Goal: Navigation & Orientation: Find specific page/section

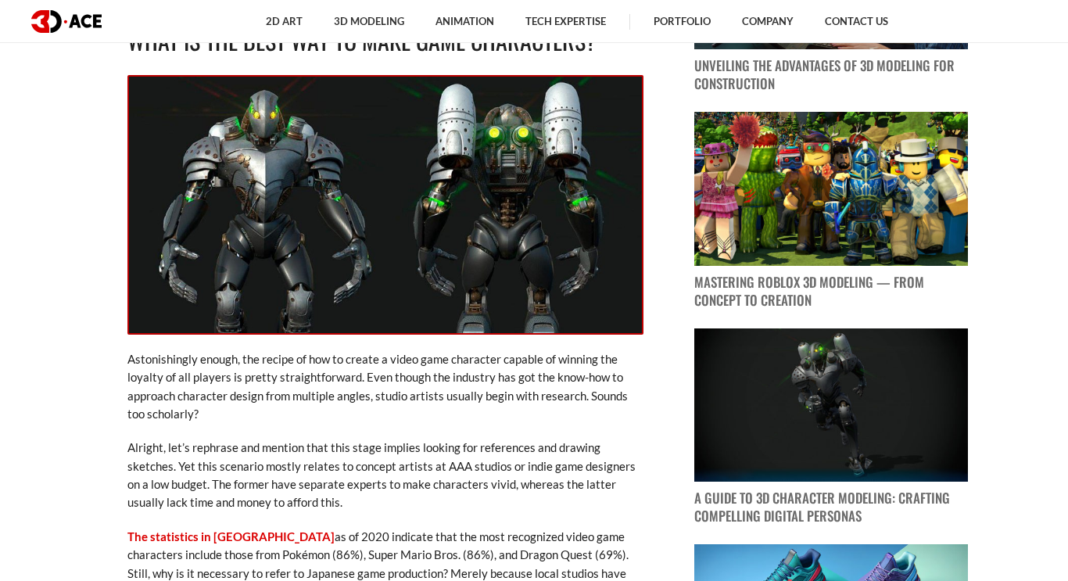
scroll to position [986, 0]
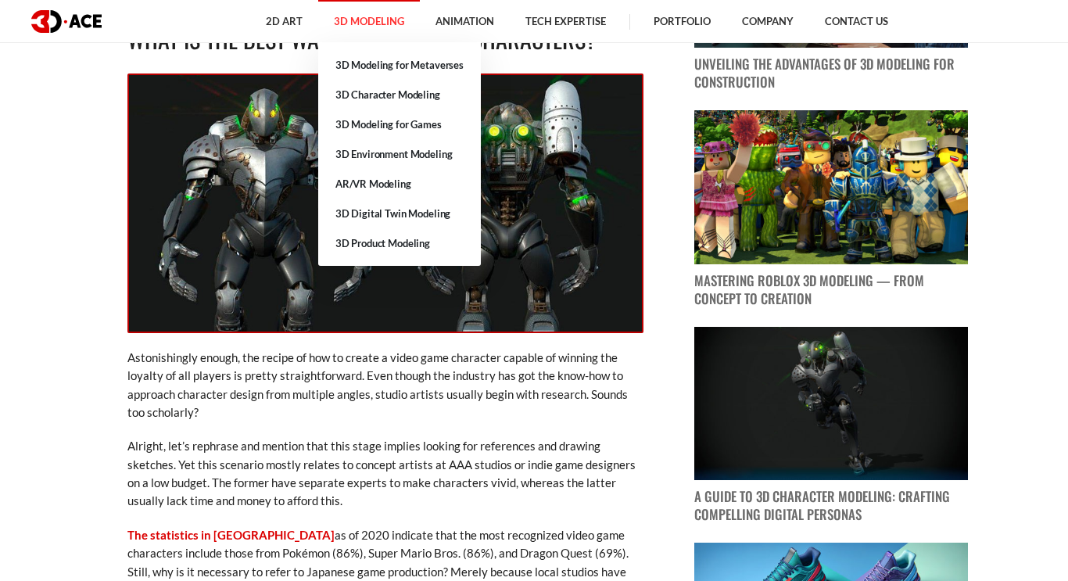
click at [373, 25] on link "3D Modeling" at bounding box center [369, 21] width 102 height 43
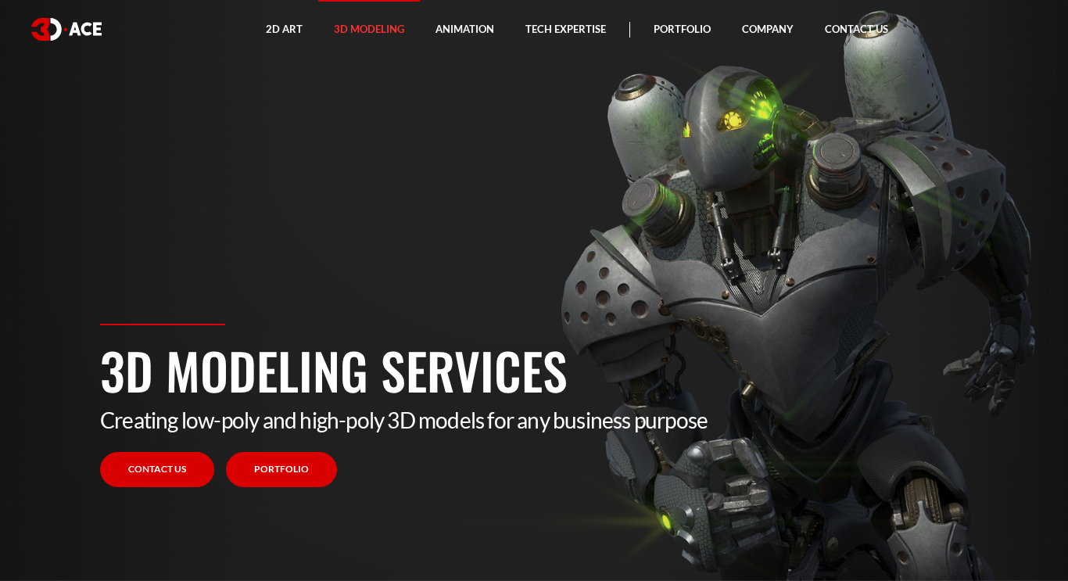
click at [295, 479] on link "Portfolio" at bounding box center [281, 469] width 111 height 35
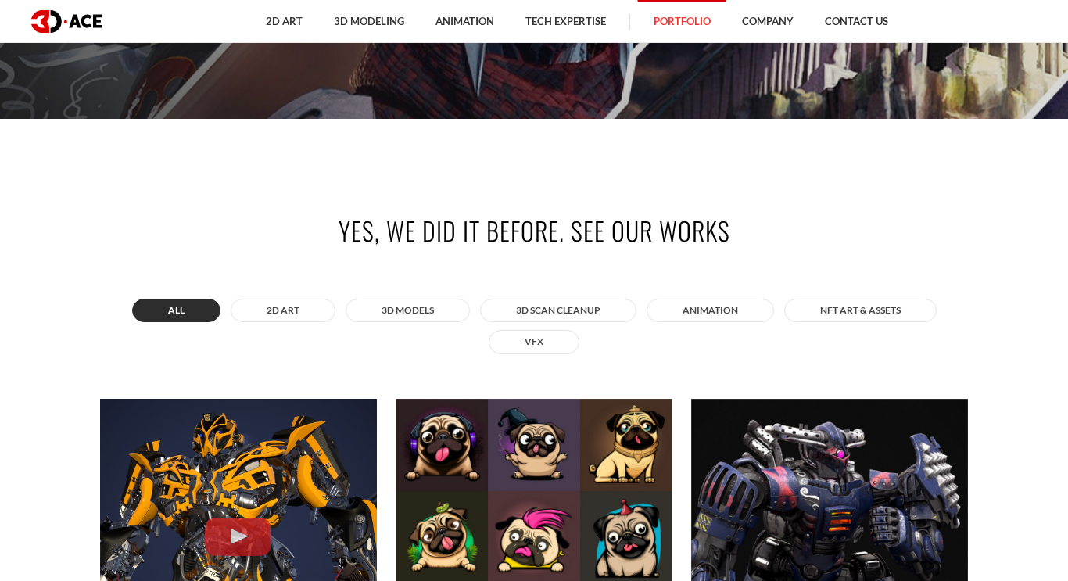
scroll to position [465, 0]
